Goal: Browse casually: Explore the website without a specific task or goal

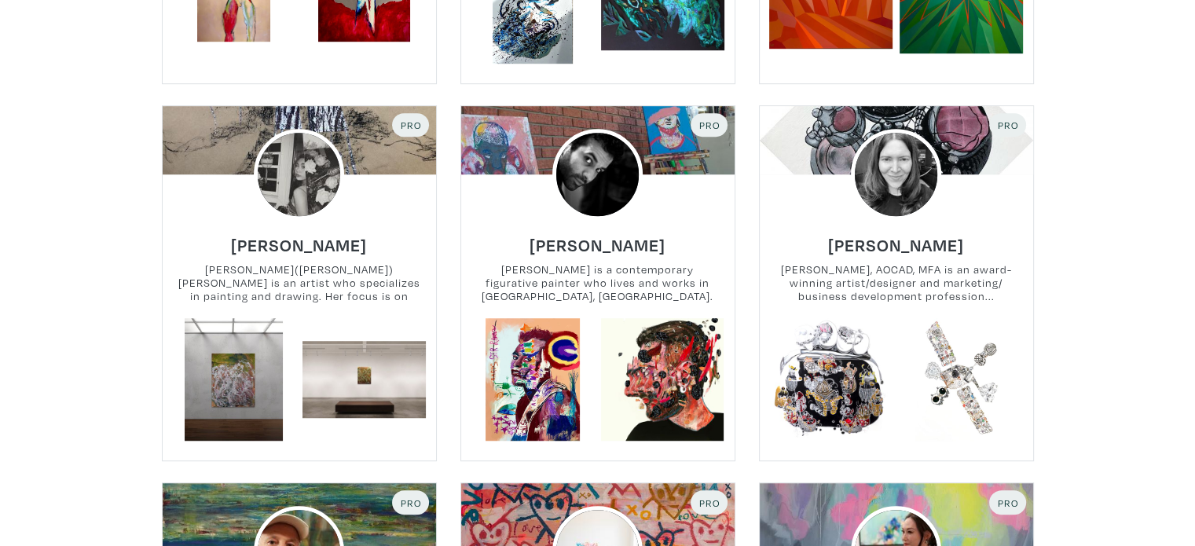
scroll to position [1068, 0]
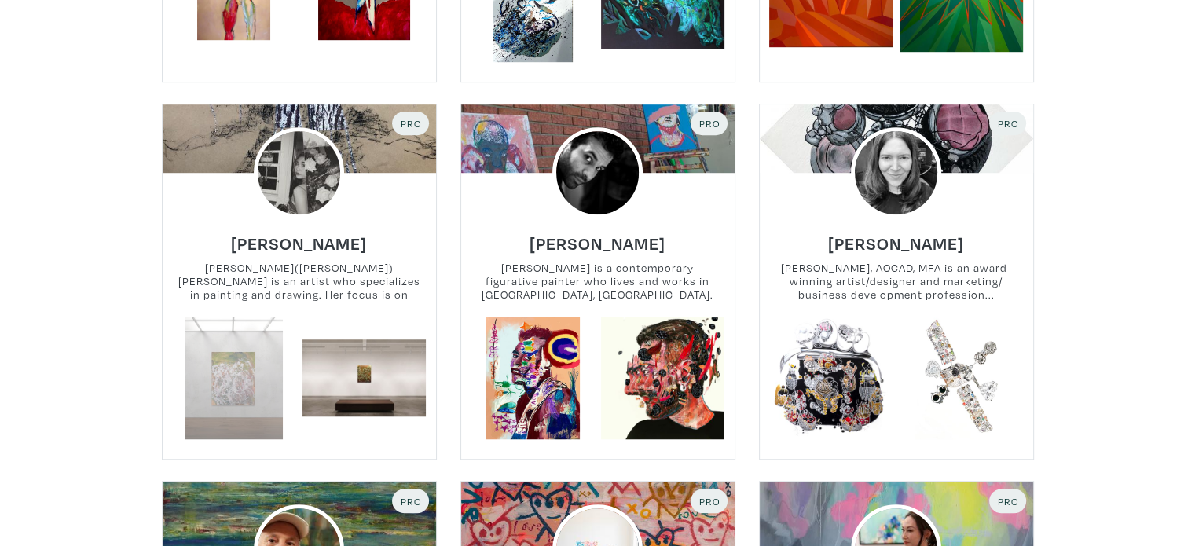
click at [224, 386] on link at bounding box center [233, 377] width 123 height 123
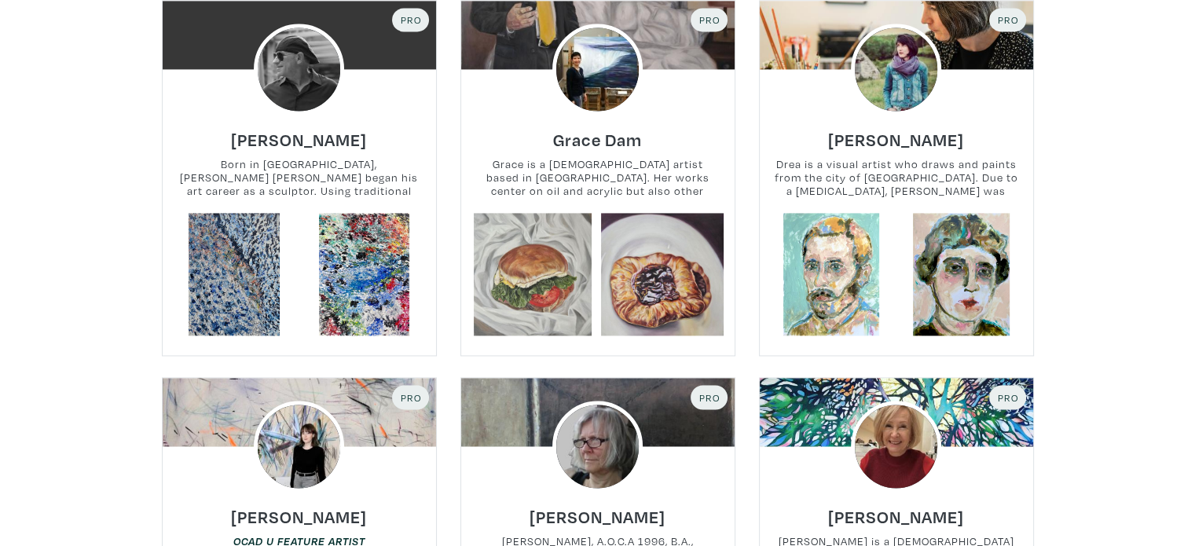
scroll to position [2325, 0]
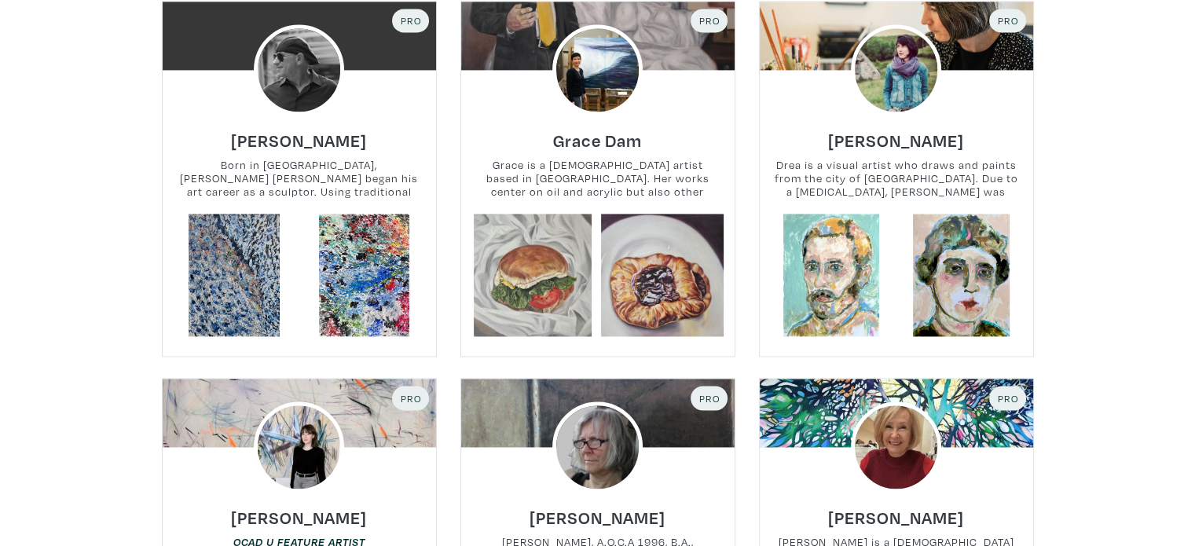
click at [815, 42] on div at bounding box center [895, 69] width 273 height 91
click at [873, 144] on h6 "[PERSON_NAME]" at bounding box center [896, 140] width 136 height 21
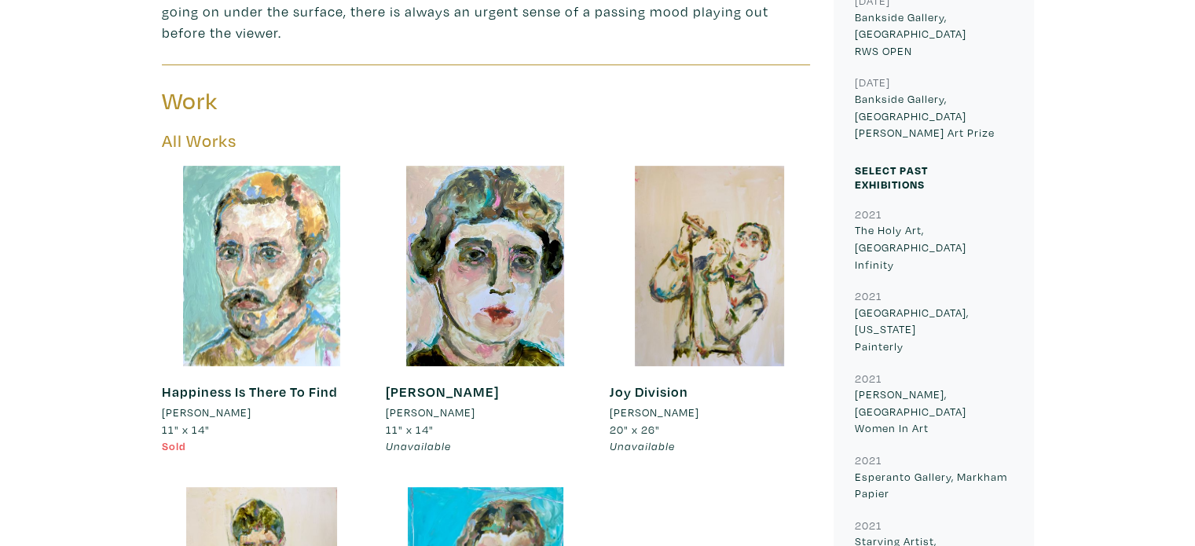
scroll to position [785, 0]
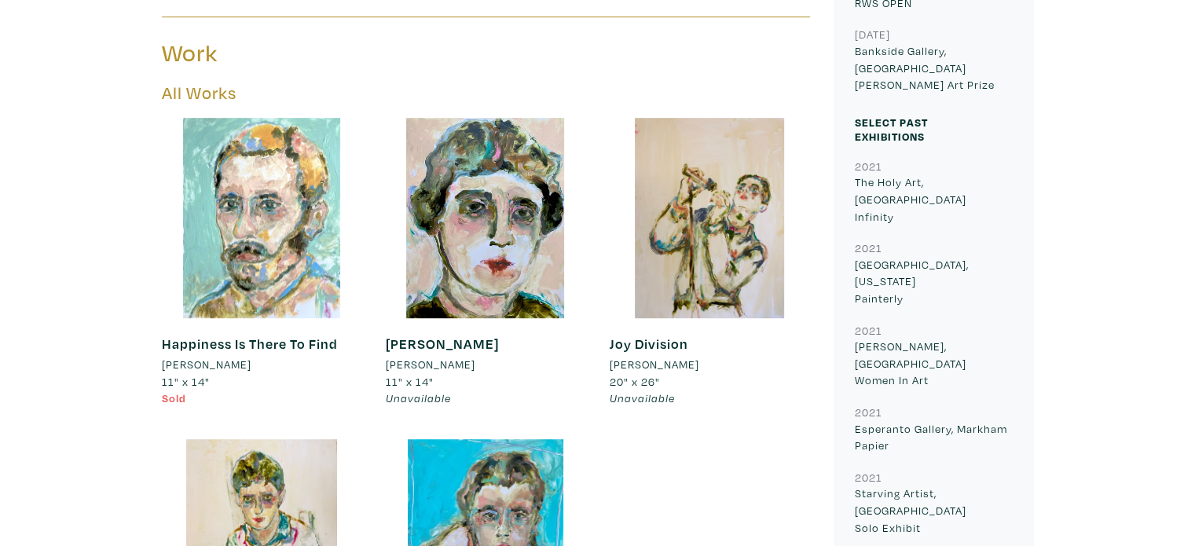
click at [709, 192] on div at bounding box center [709, 218] width 200 height 200
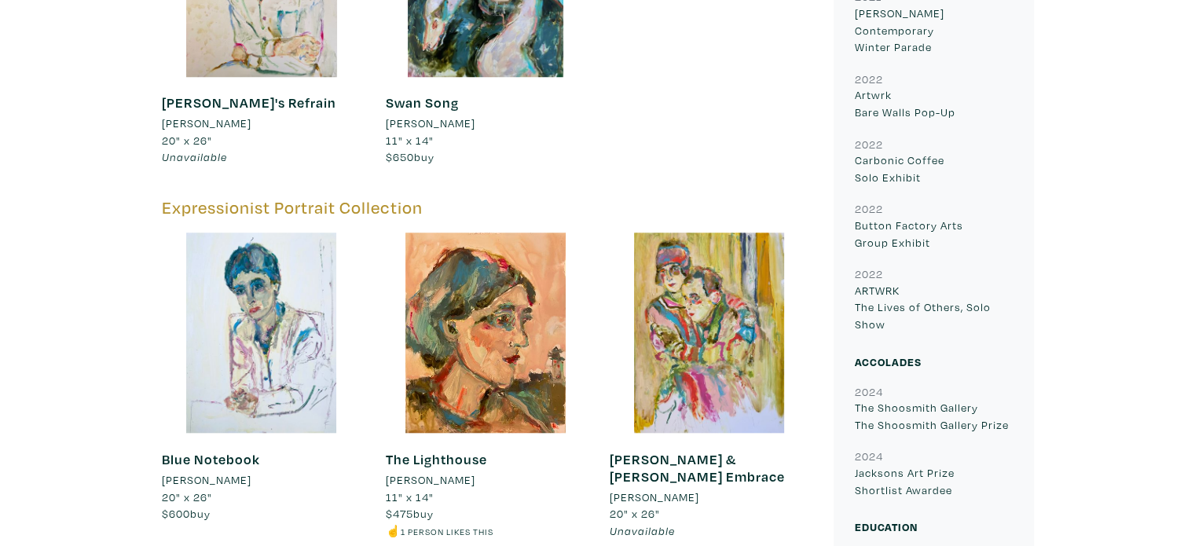
scroll to position [1351, 0]
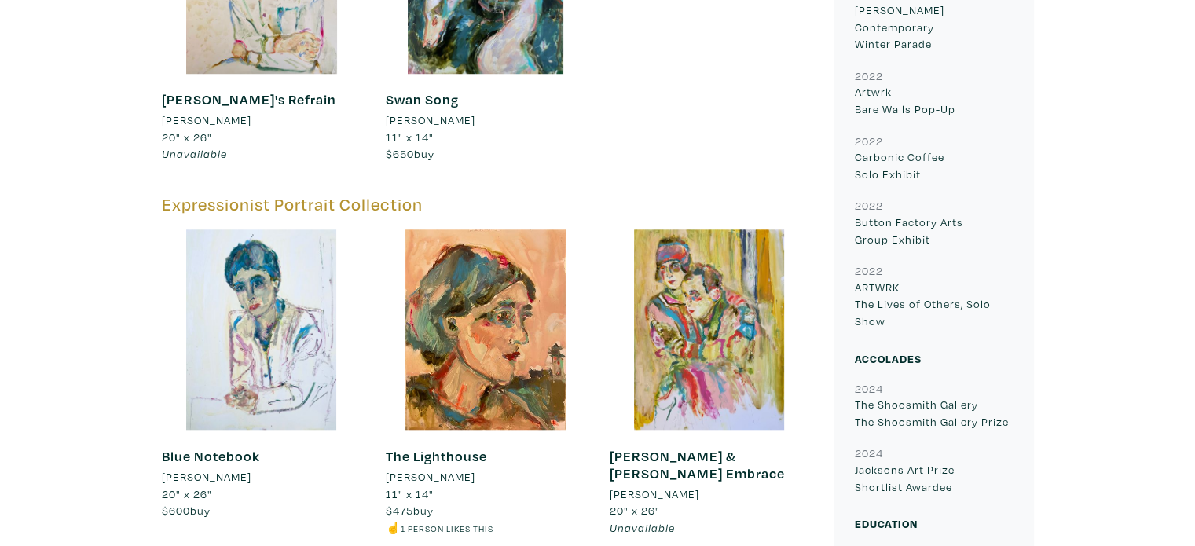
click at [458, 331] on div at bounding box center [485, 329] width 200 height 200
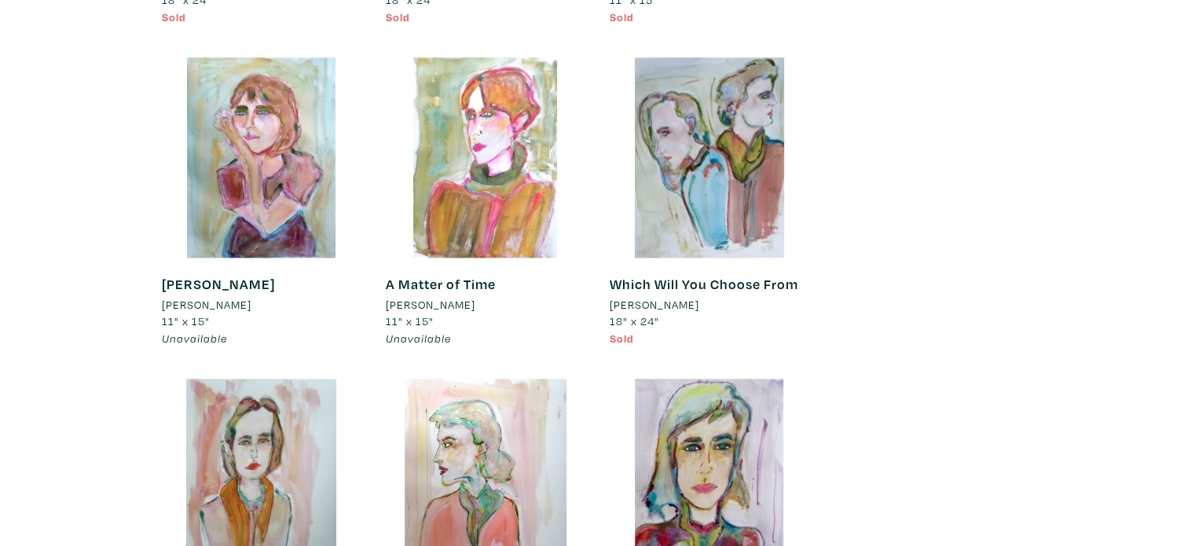
scroll to position [7948, 0]
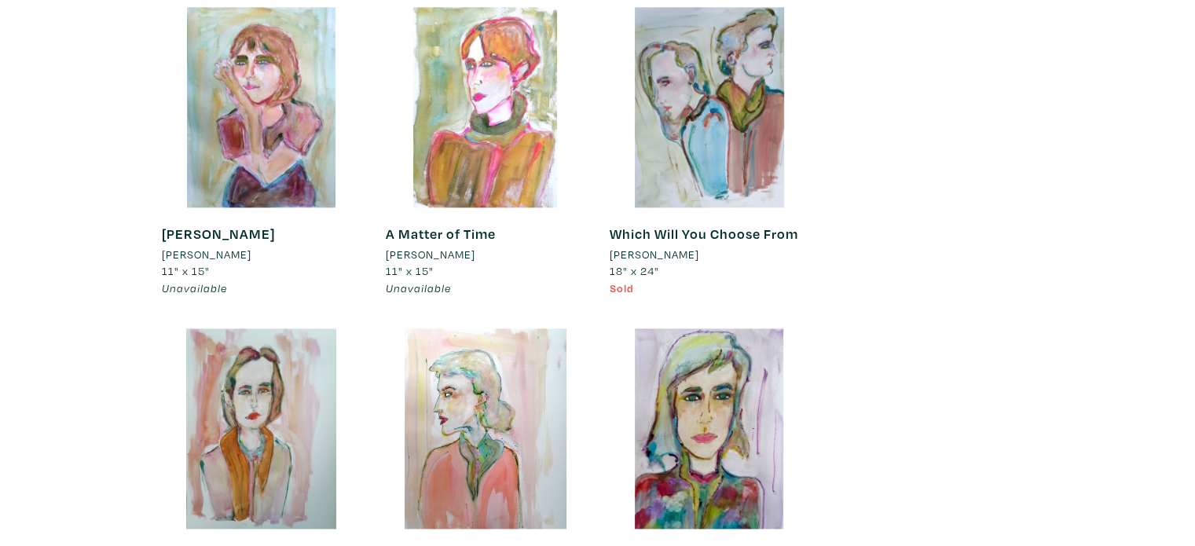
click at [232, 107] on div at bounding box center [262, 107] width 200 height 200
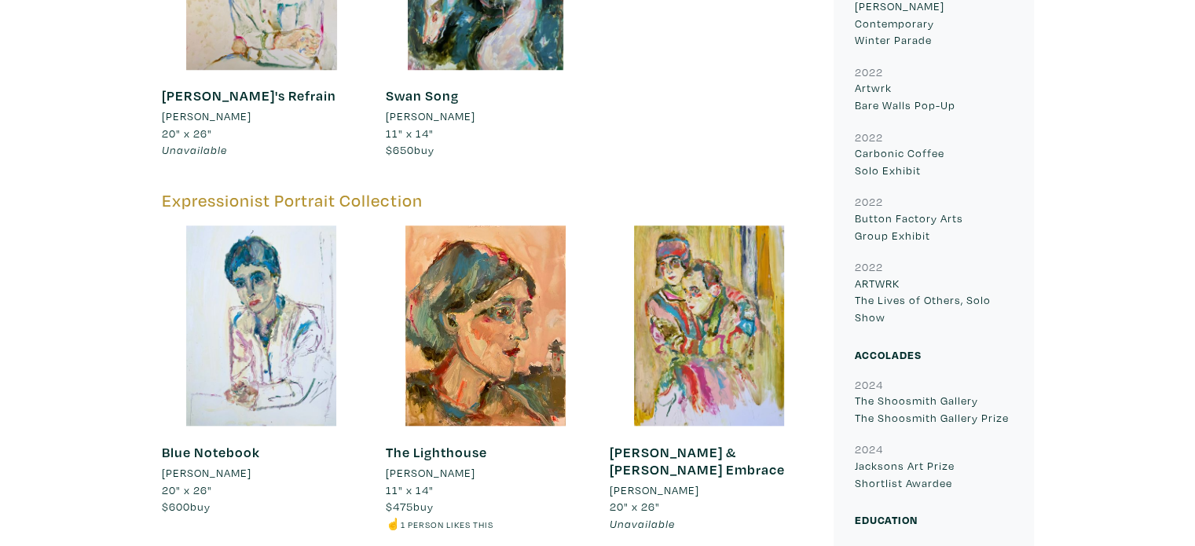
scroll to position [1382, 0]
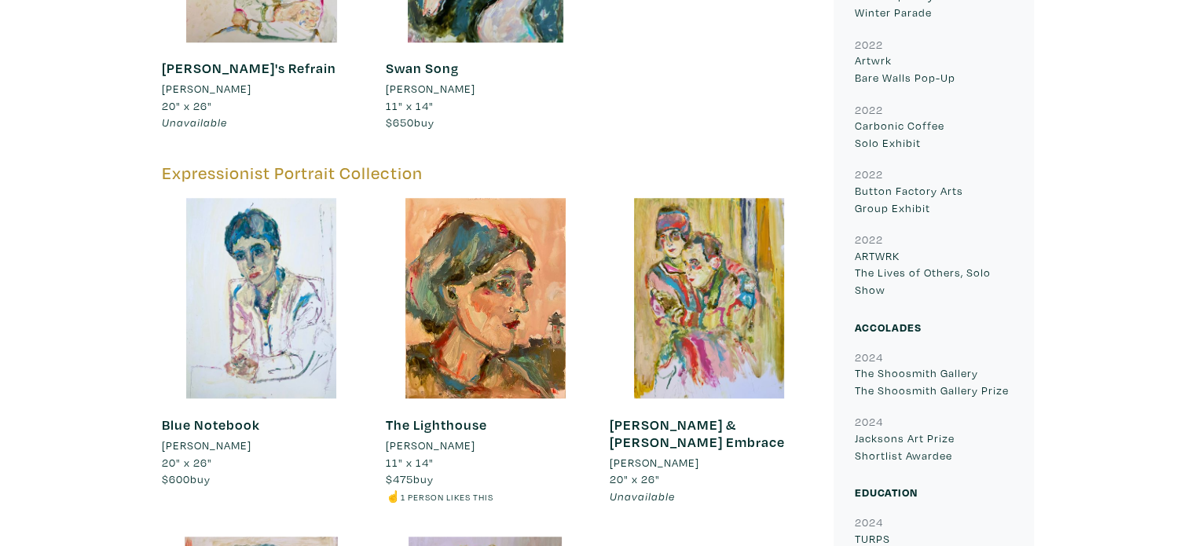
click at [276, 287] on div at bounding box center [262, 298] width 200 height 200
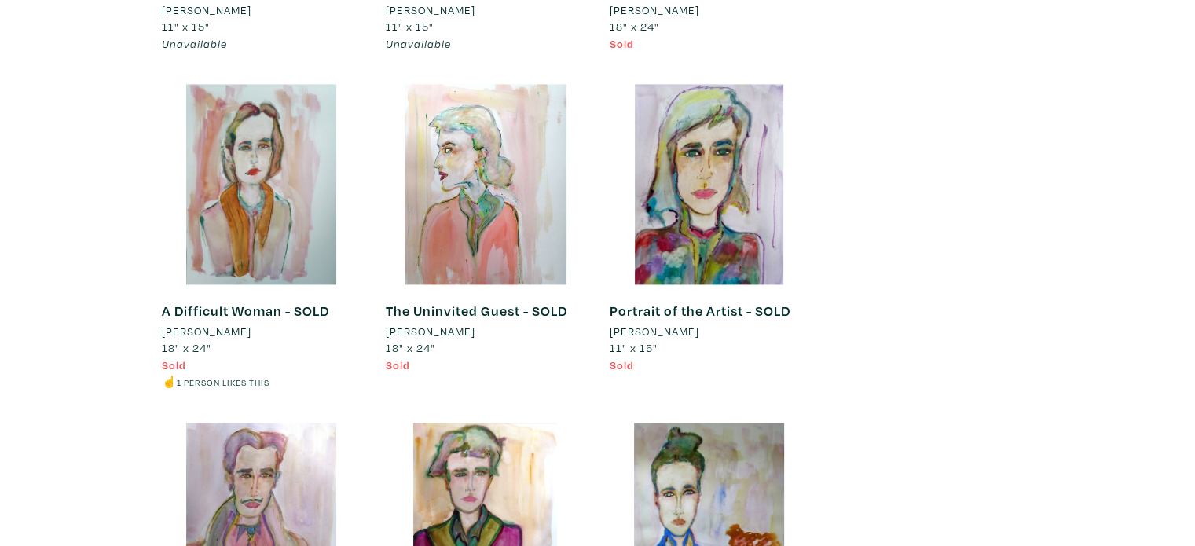
scroll to position [8262, 0]
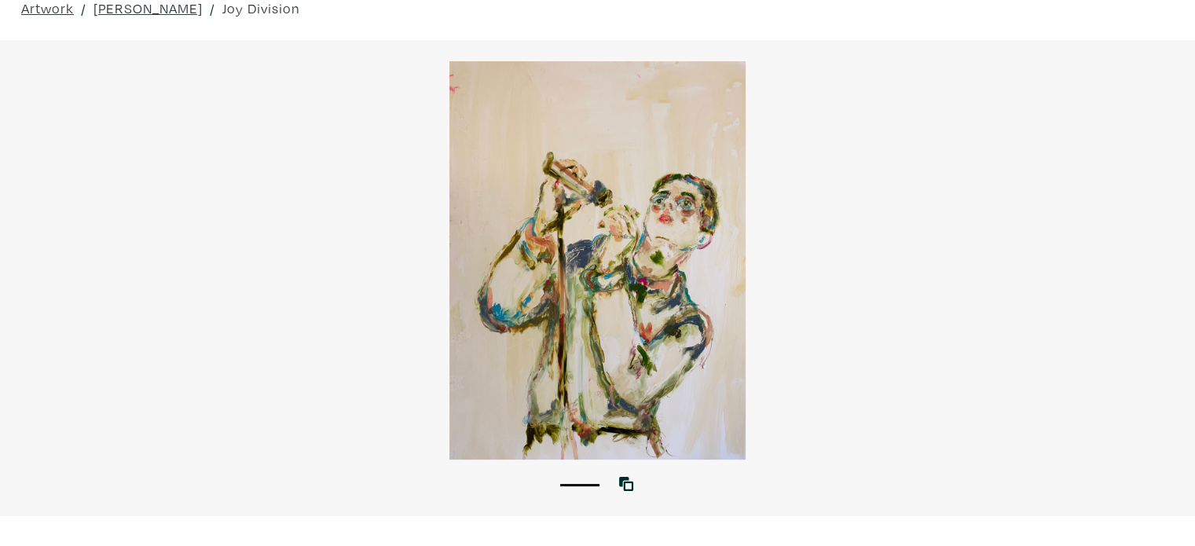
scroll to position [94, 0]
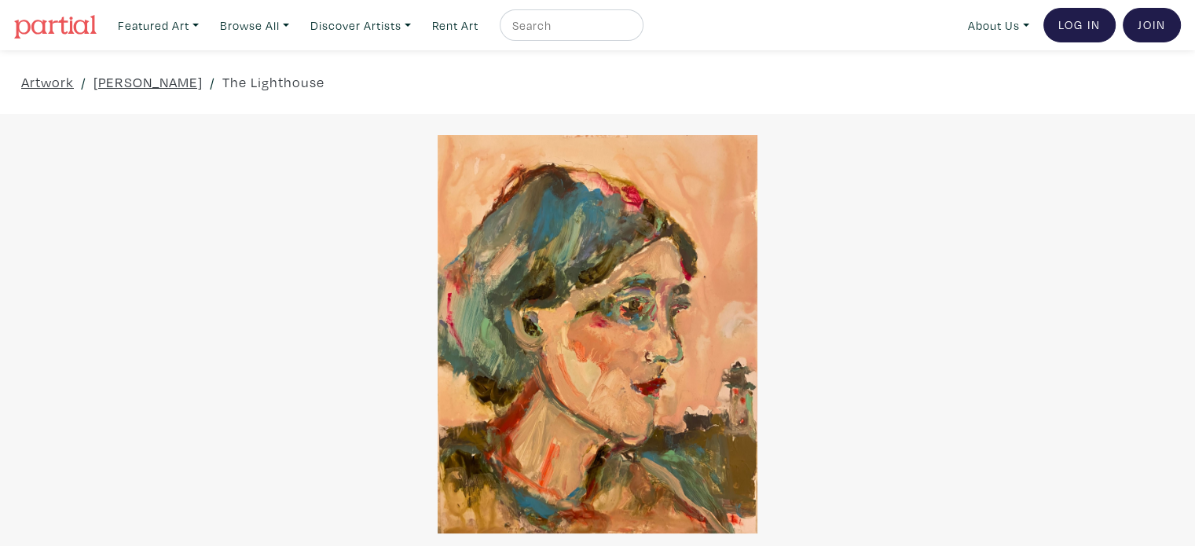
click at [565, 320] on div at bounding box center [597, 333] width 1195 height 397
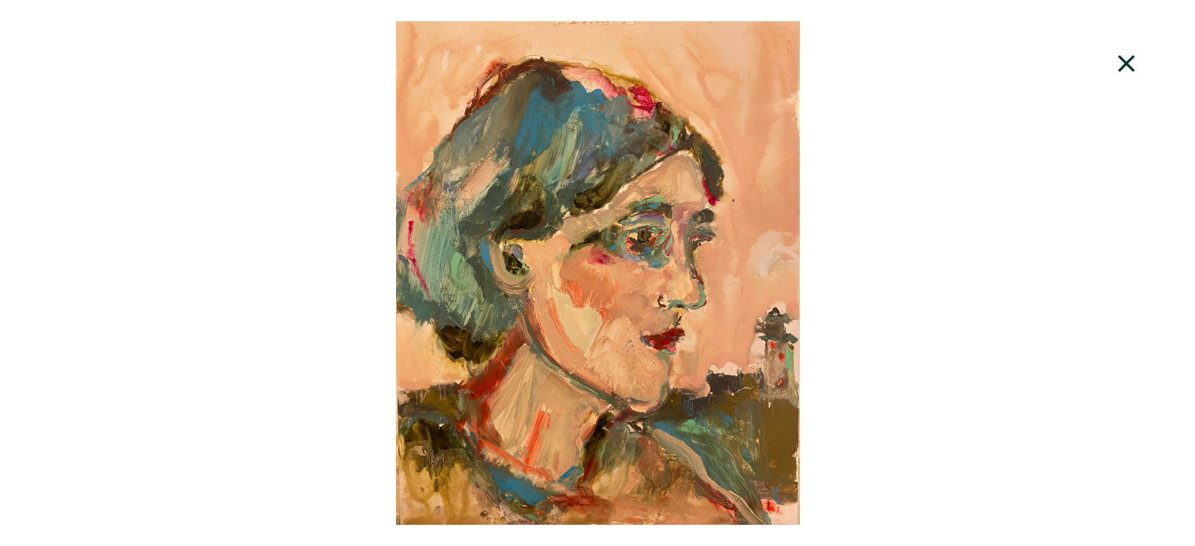
click at [640, 270] on div at bounding box center [597, 272] width 1195 height 503
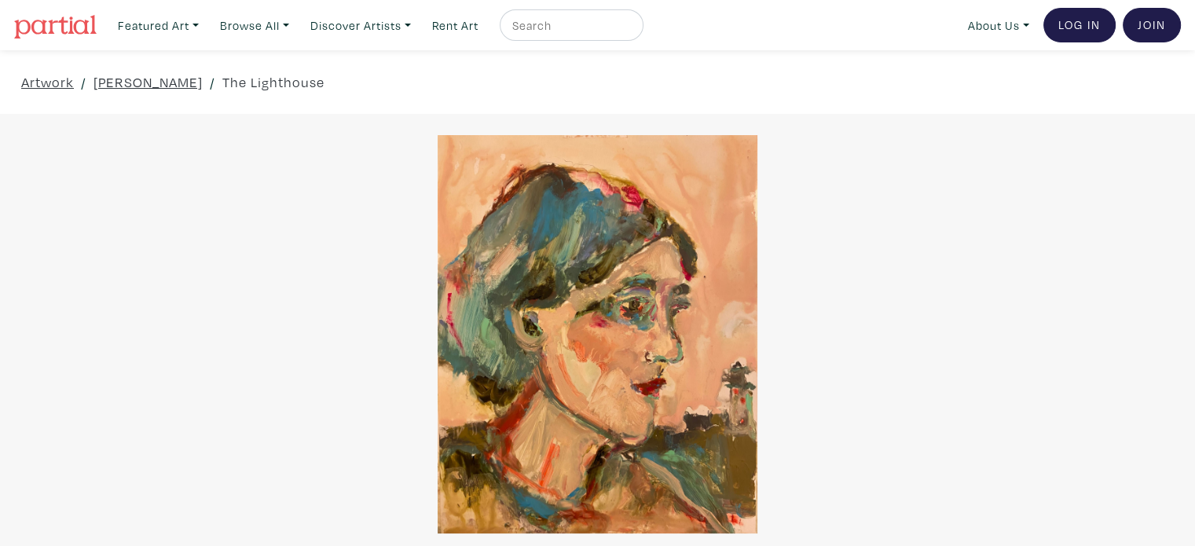
click at [640, 270] on div at bounding box center [597, 333] width 1195 height 397
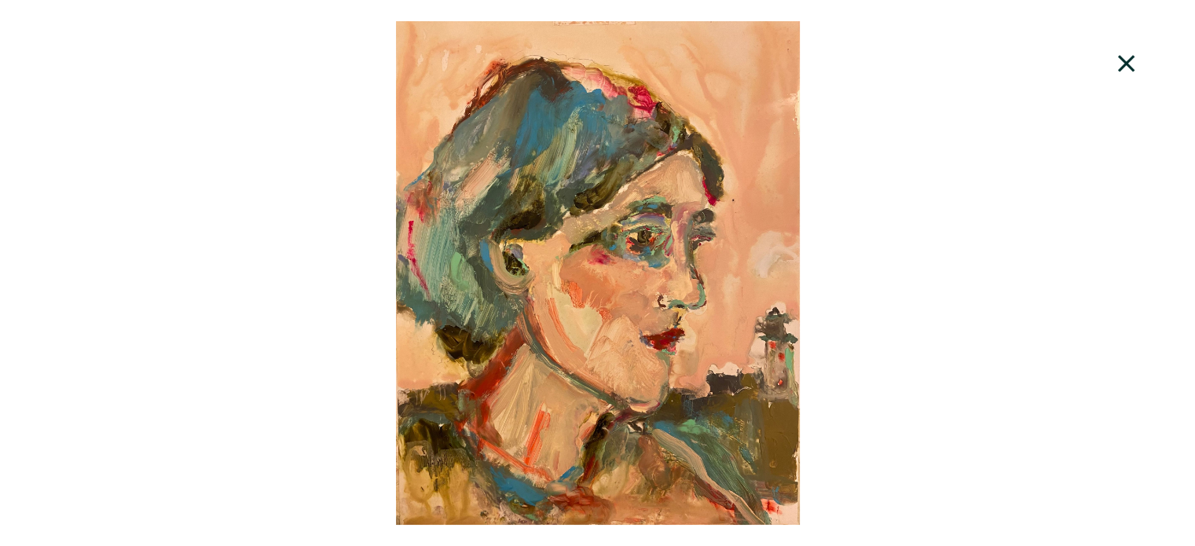
click at [1130, 81] on icon at bounding box center [1125, 63] width 53 height 42
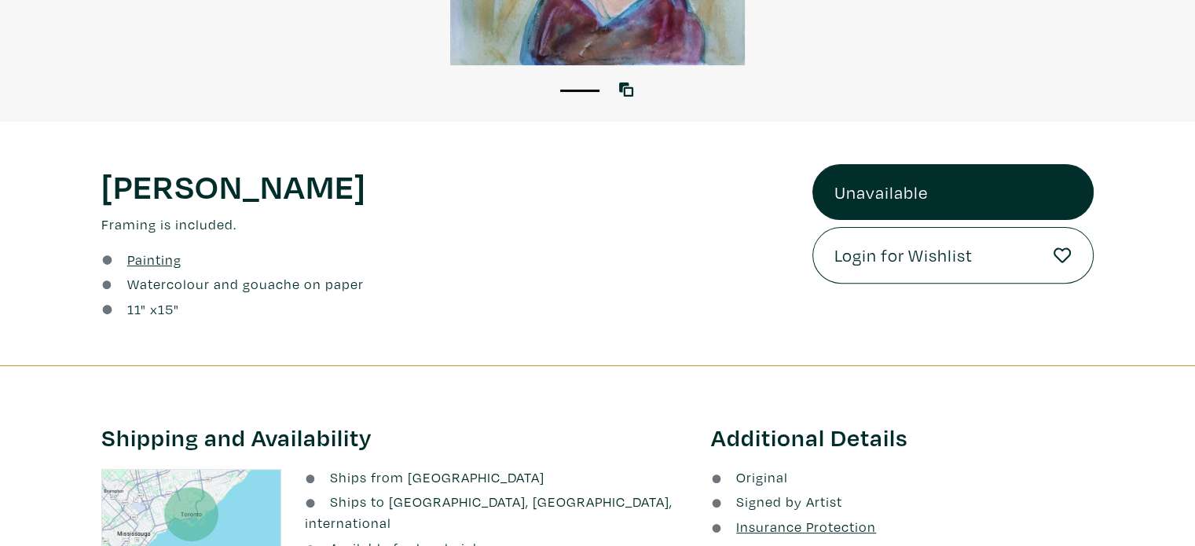
scroll to position [471, 0]
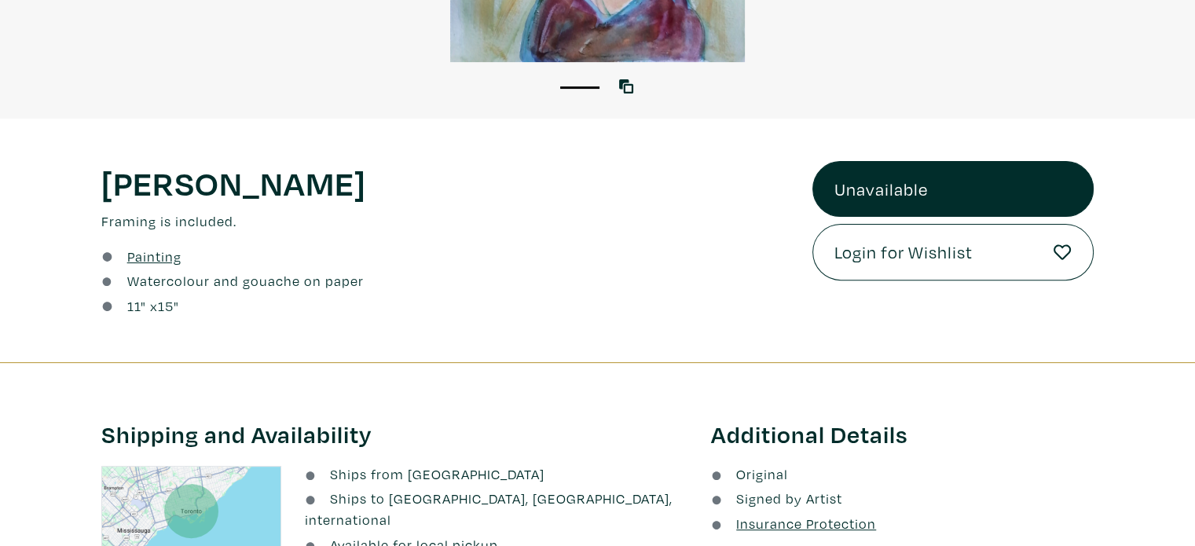
click at [913, 189] on link "Unavailable" at bounding box center [952, 189] width 281 height 57
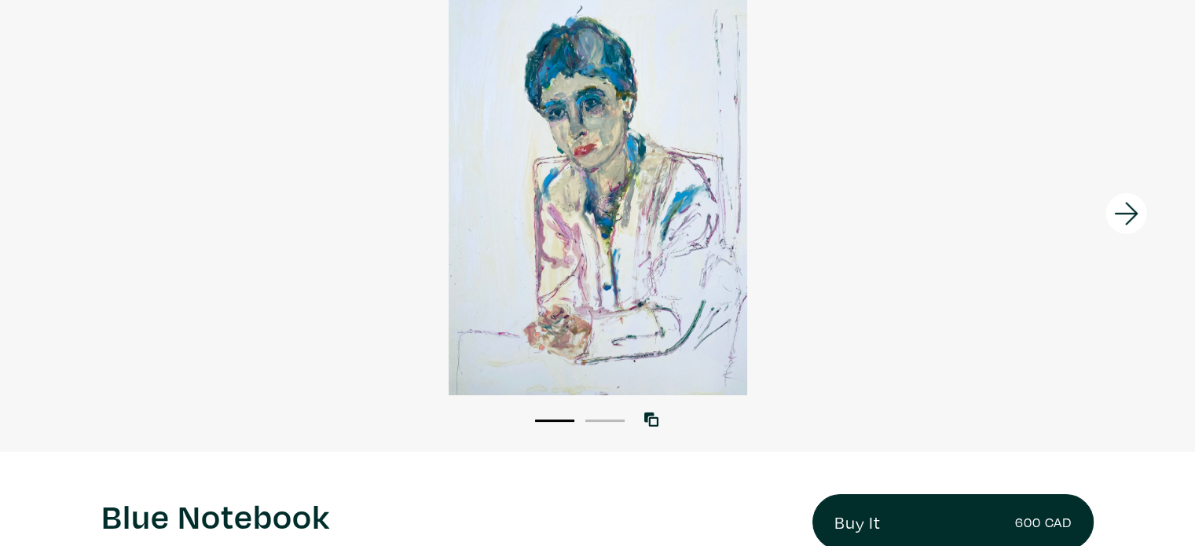
scroll to position [63, 0]
